Goal: Task Accomplishment & Management: Complete application form

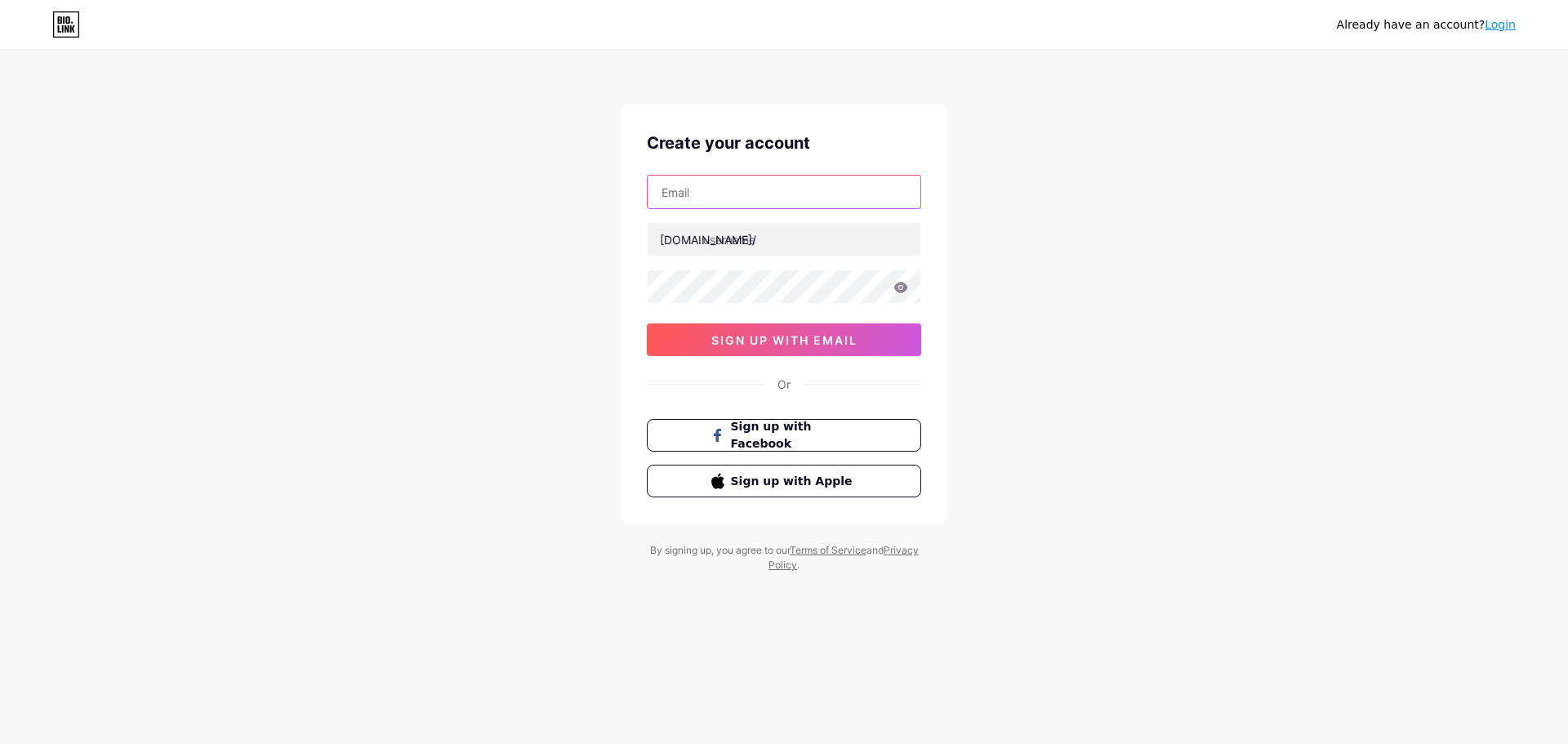
click at [759, 195] on input "text" at bounding box center [784, 191] width 273 height 32
paste input "[EMAIL_ADDRESS][DOMAIN_NAME]"
type input "[EMAIL_ADDRESS][DOMAIN_NAME]"
paste input "naturalstockcare"
type input "naturalstockcare"
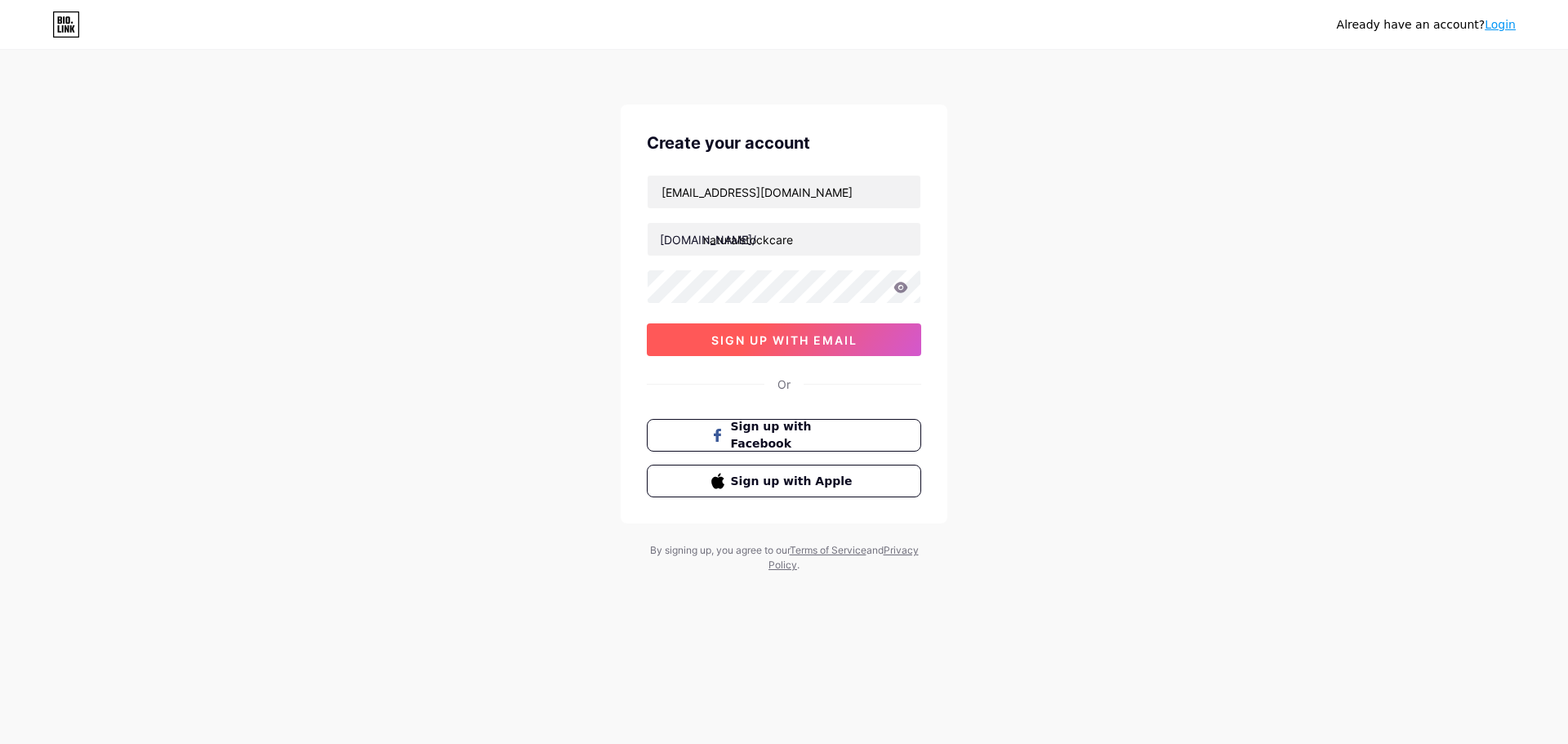
click at [712, 348] on button "sign up with email" at bounding box center [784, 340] width 275 height 32
